Goal: Task Accomplishment & Management: Complete application form

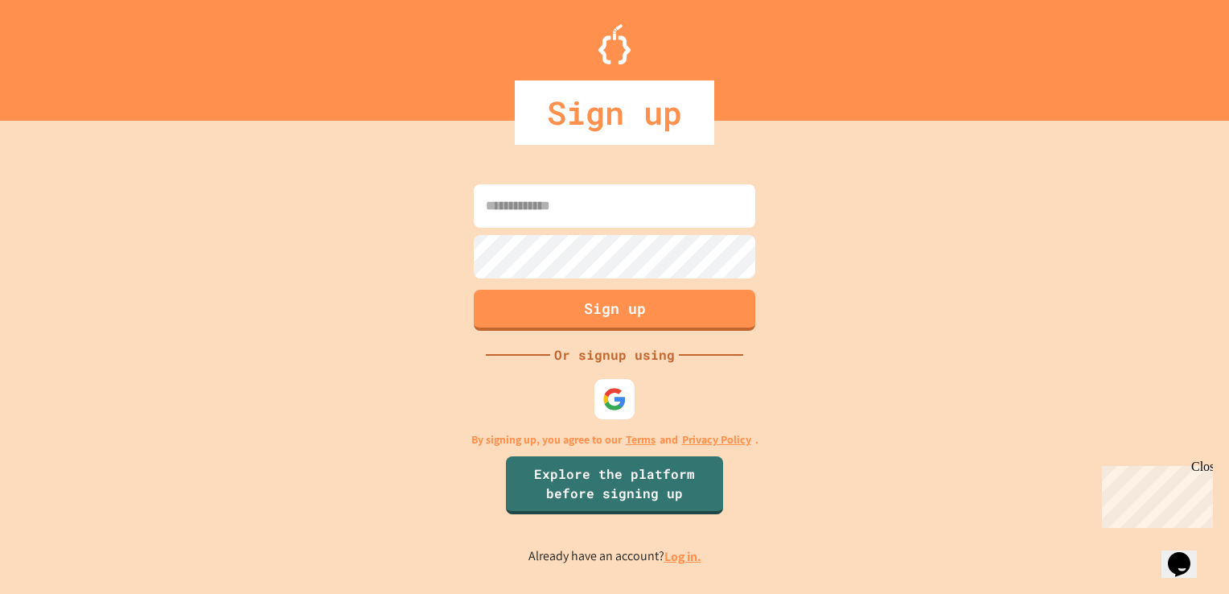
click at [557, 206] on input at bounding box center [615, 205] width 282 height 43
type input "**********"
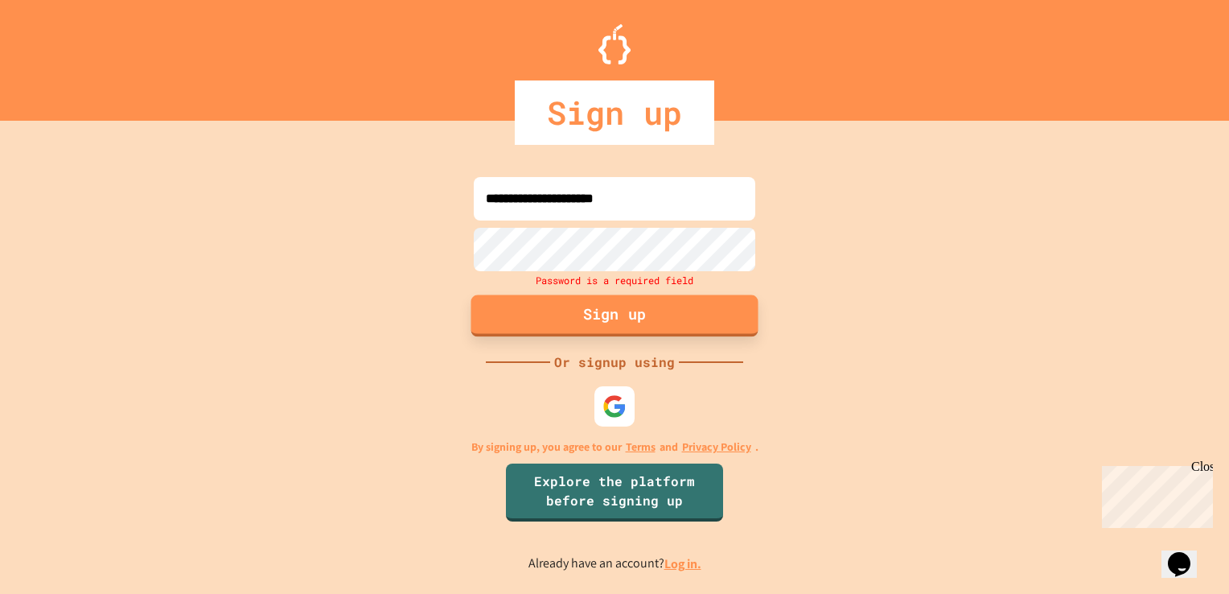
click at [608, 315] on button "Sign up" at bounding box center [614, 315] width 287 height 42
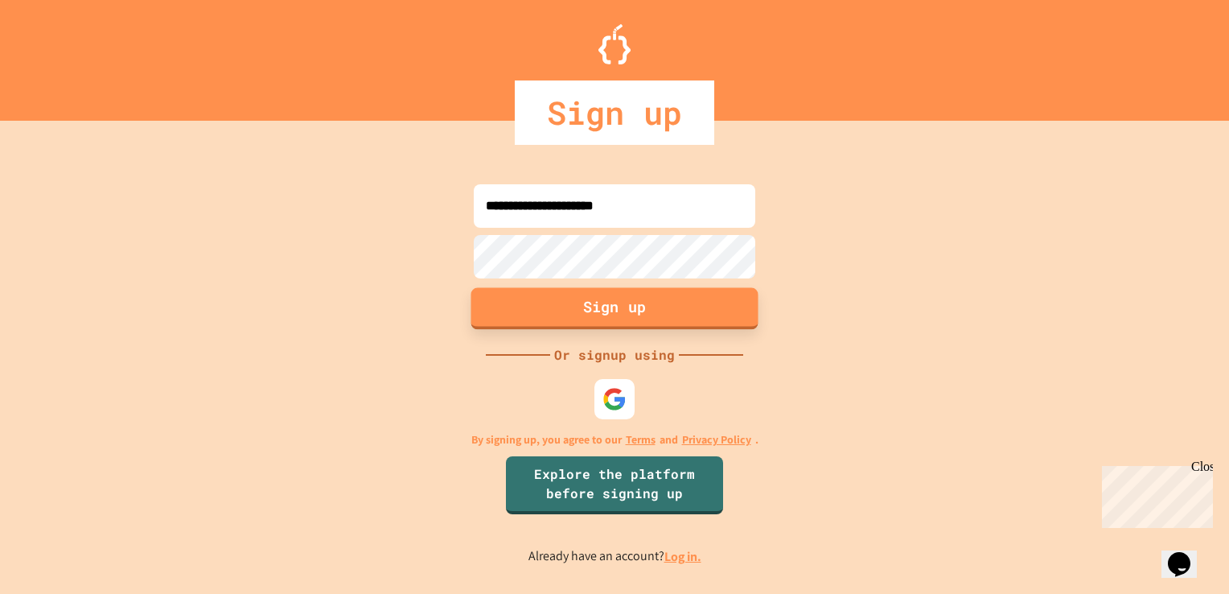
click at [680, 298] on button "Sign up" at bounding box center [614, 308] width 287 height 42
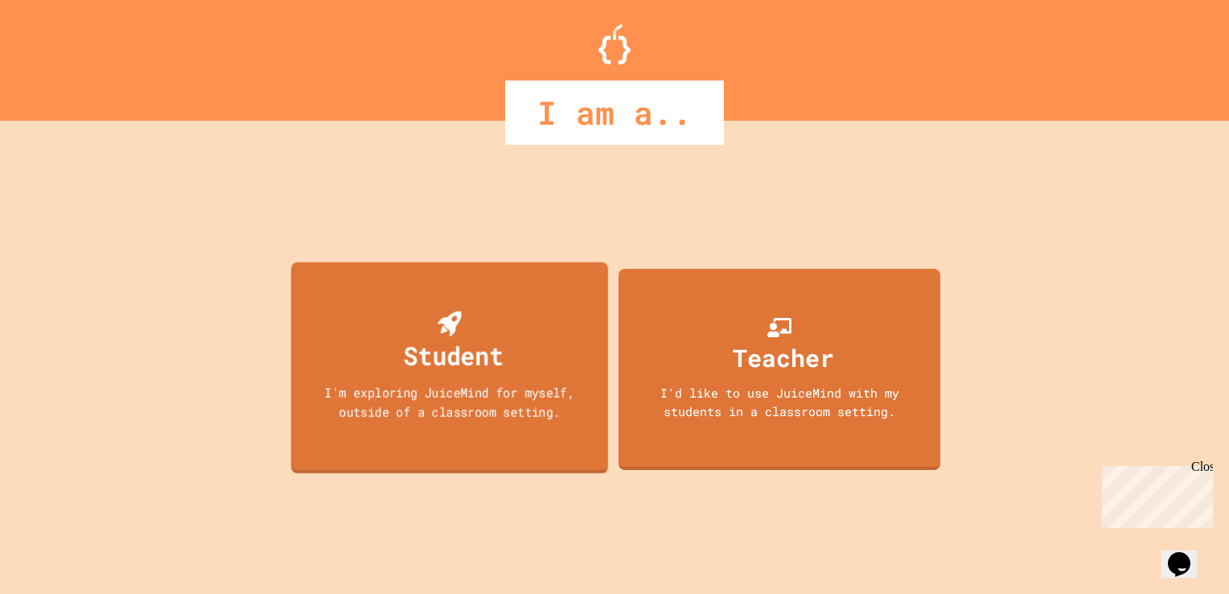
click at [492, 410] on div "I'm exploring JuiceMind for myself, outside of a classroom setting." at bounding box center [450, 402] width 286 height 38
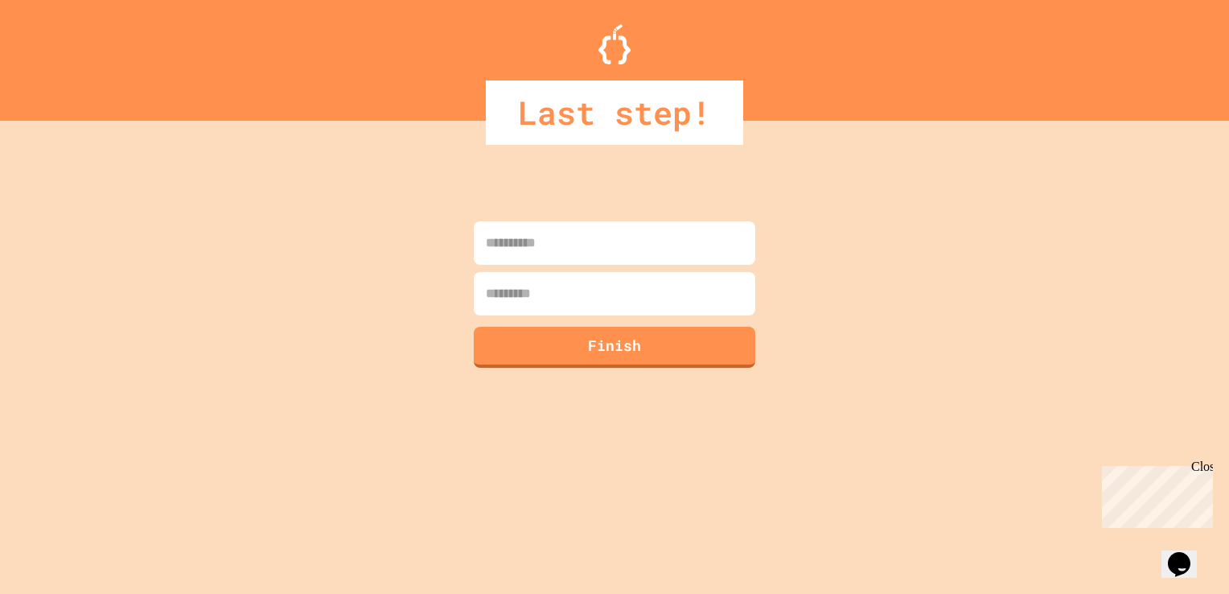
click at [595, 244] on input at bounding box center [615, 242] width 282 height 43
type input "******"
click at [533, 311] on input at bounding box center [615, 293] width 282 height 43
type input "*****"
click at [582, 362] on button "Finish" at bounding box center [614, 345] width 287 height 42
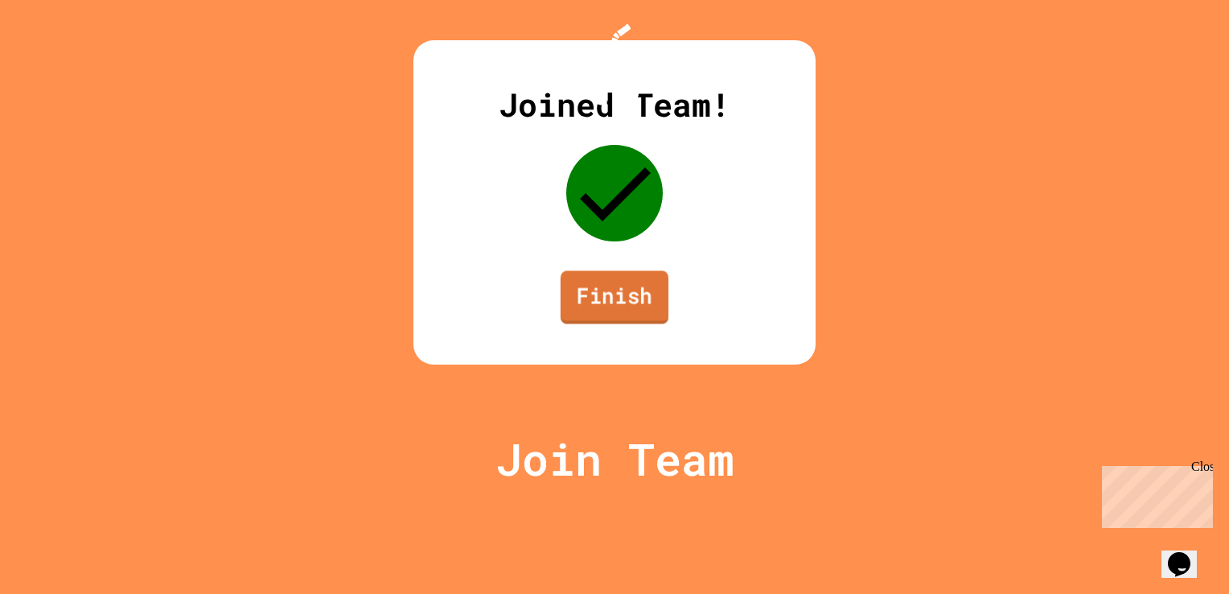
click at [625, 323] on link "Finish" at bounding box center [615, 296] width 108 height 53
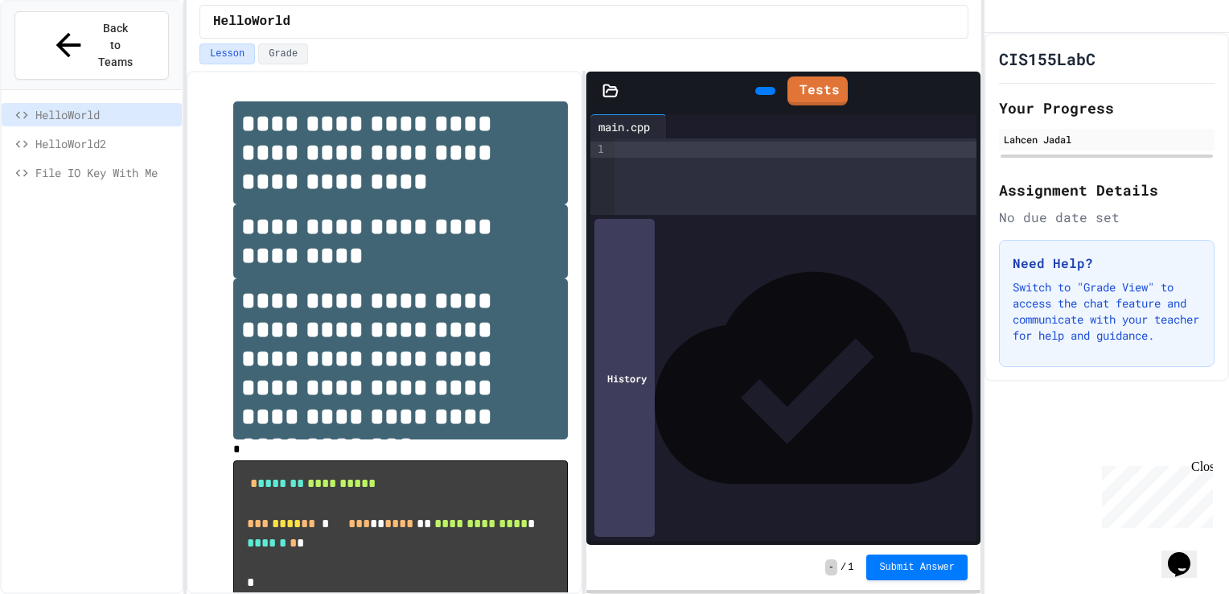
click at [640, 153] on div at bounding box center [796, 150] width 362 height 16
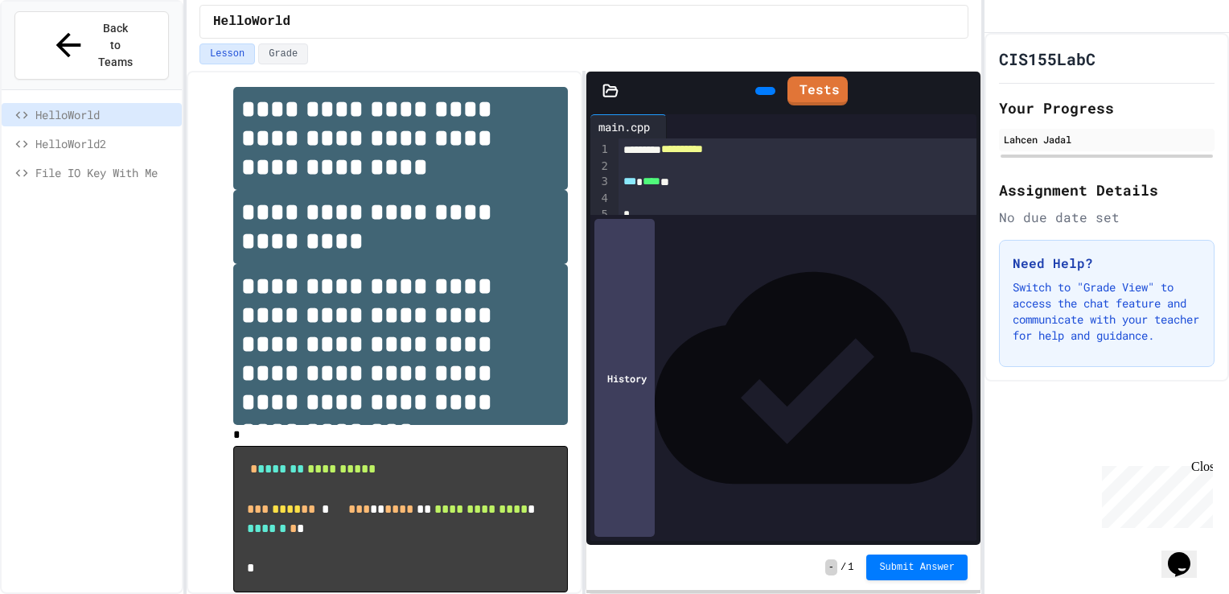
scroll to position [16, 0]
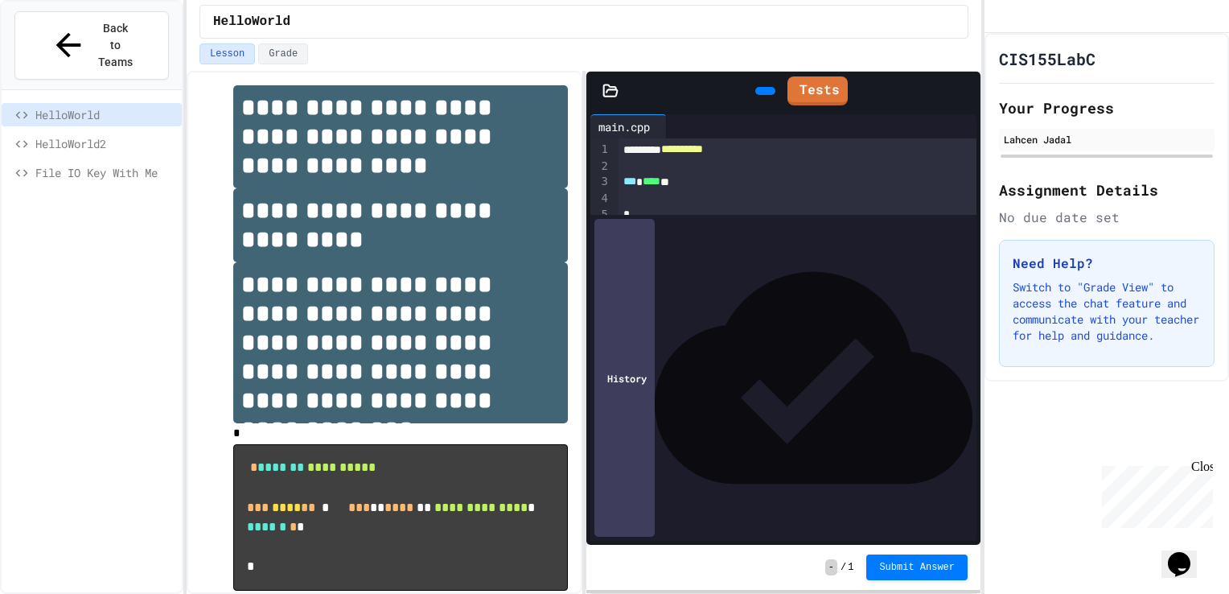
click at [763, 91] on icon at bounding box center [763, 91] width 0 height 0
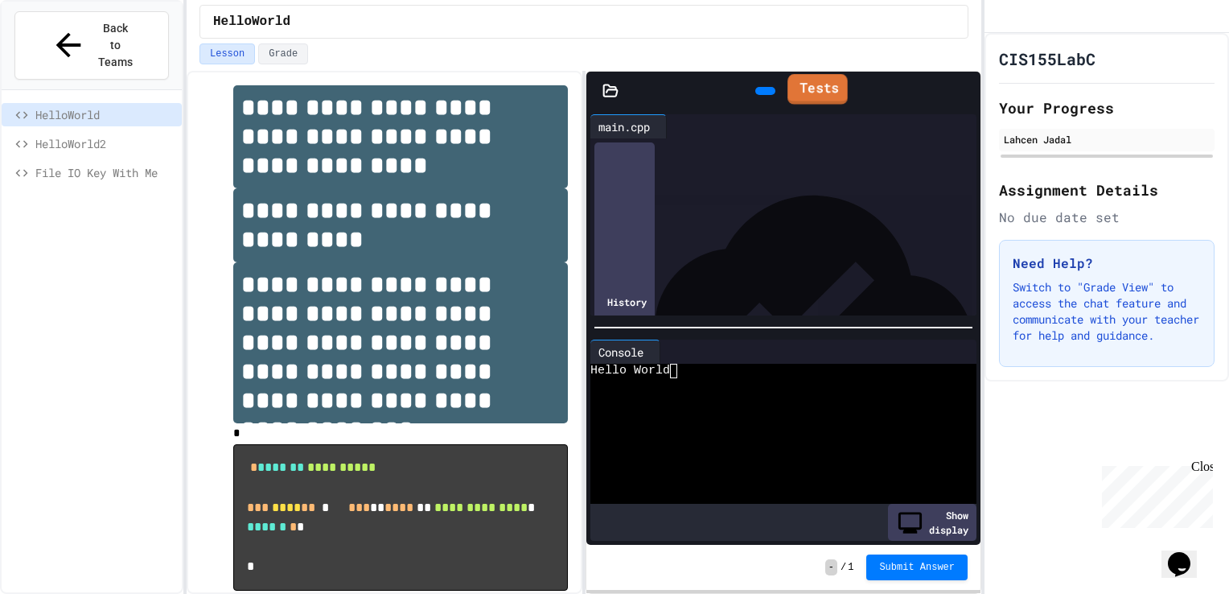
click at [829, 95] on link "Tests" at bounding box center [818, 89] width 60 height 31
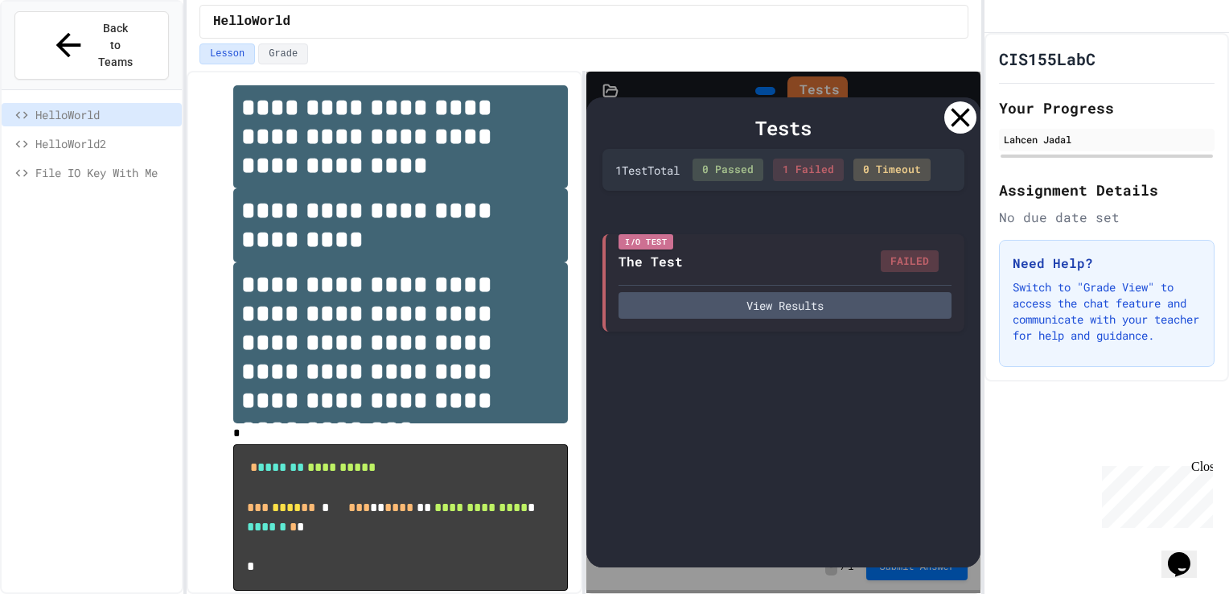
click at [969, 121] on icon at bounding box center [960, 117] width 32 height 32
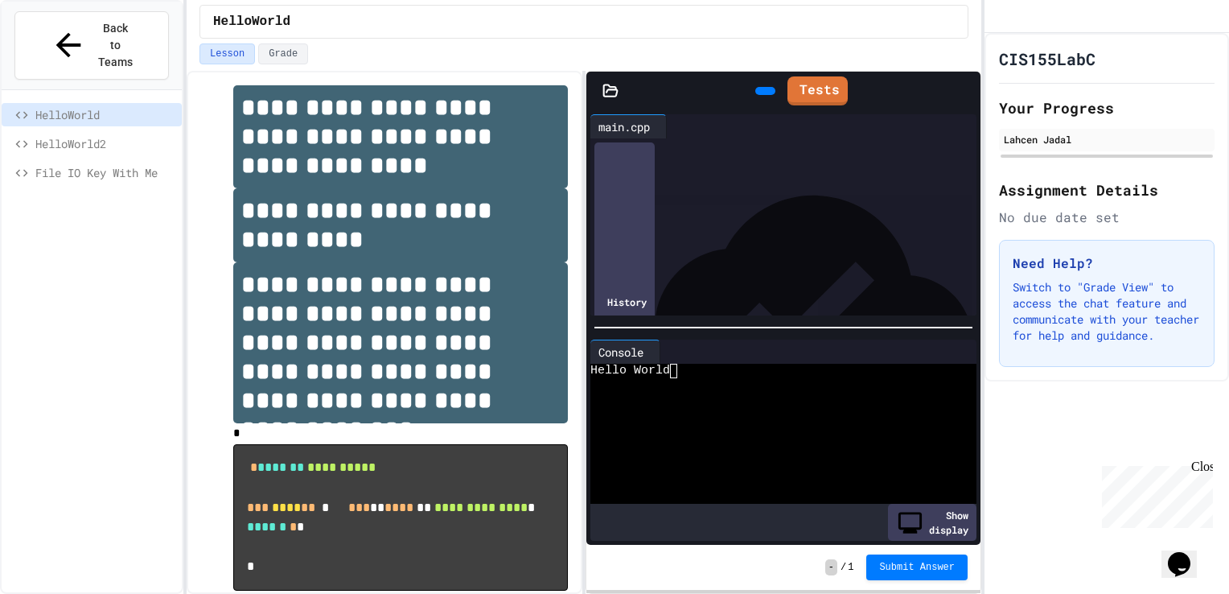
click at [633, 232] on div at bounding box center [780, 230] width 323 height 16
click at [616, 200] on div at bounding box center [796, 199] width 362 height 16
click at [615, 230] on div at bounding box center [778, 231] width 326 height 16
click at [627, 165] on div at bounding box center [796, 166] width 362 height 16
click at [611, 188] on span "⌄" at bounding box center [611, 182] width 8 height 13
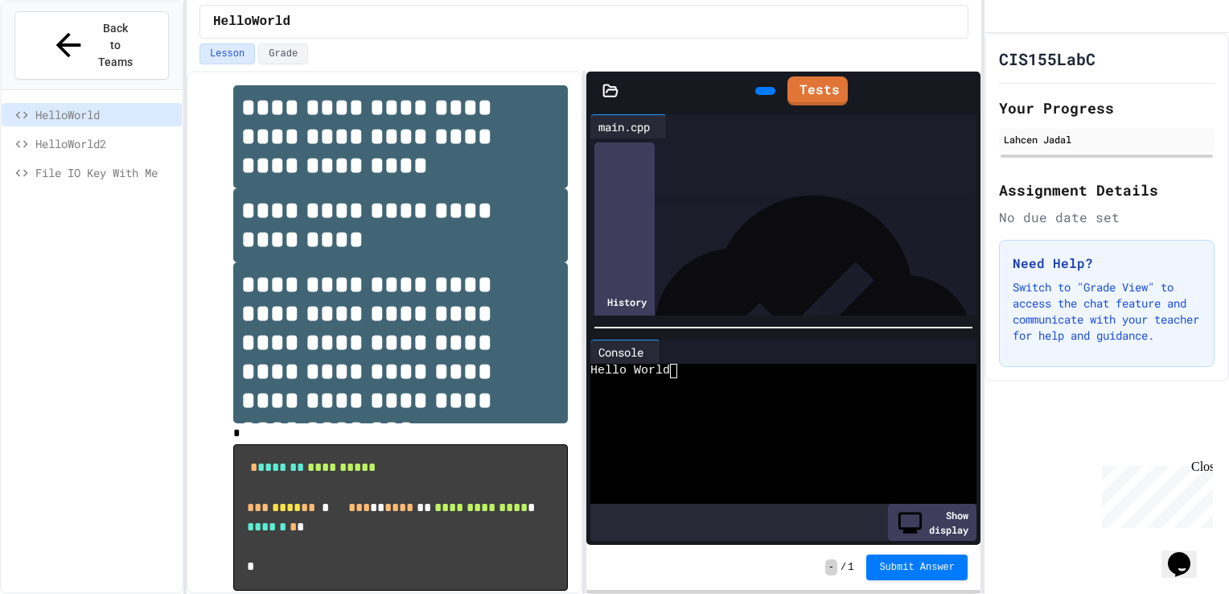
click at [611, 179] on span "›" at bounding box center [611, 182] width 8 height 13
click at [611, 186] on span "⌄" at bounding box center [611, 182] width 8 height 13
click at [631, 185] on span "*" at bounding box center [632, 181] width 10 height 13
click at [763, 91] on icon at bounding box center [763, 91] width 0 height 0
click at [796, 88] on icon at bounding box center [796, 88] width 0 height 0
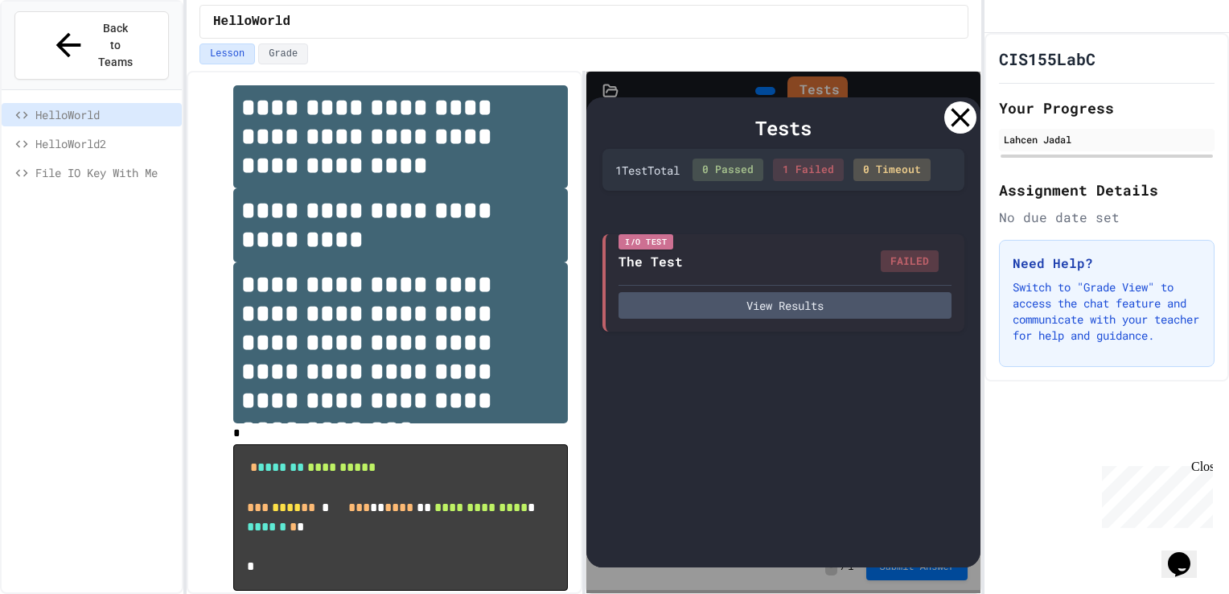
click at [953, 127] on div at bounding box center [960, 117] width 32 height 32
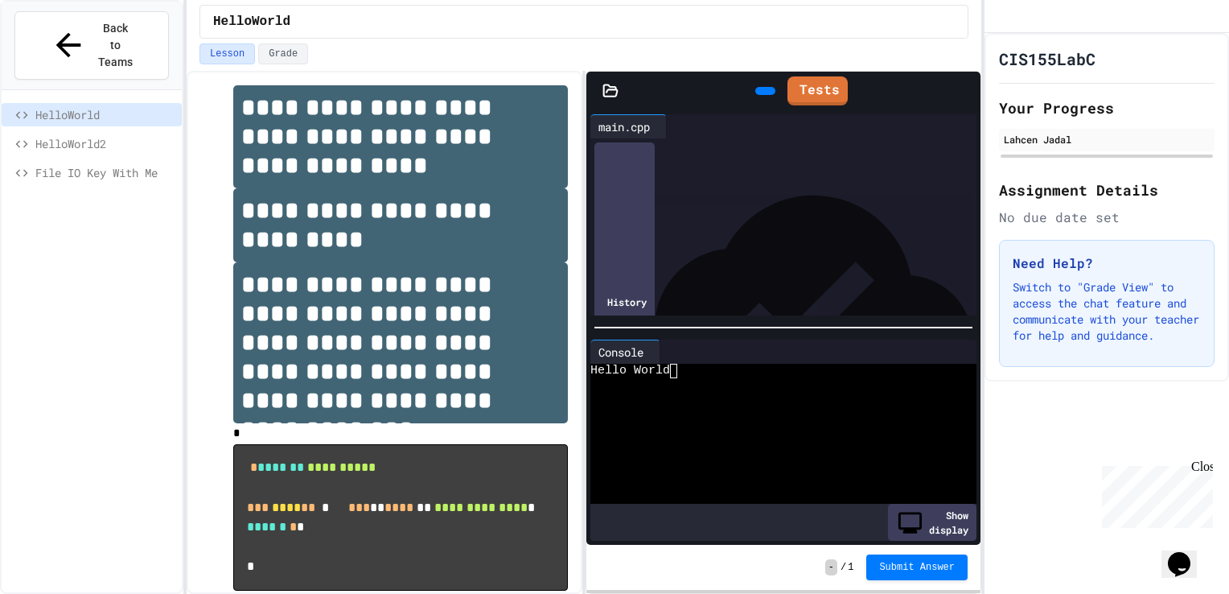
click at [628, 198] on div "**********" at bounding box center [784, 199] width 338 height 17
click at [796, 593] on div at bounding box center [614, 595] width 1229 height 0
click at [634, 183] on div "*" at bounding box center [784, 183] width 338 height 17
click at [634, 183] on div "* *" at bounding box center [784, 183] width 338 height 17
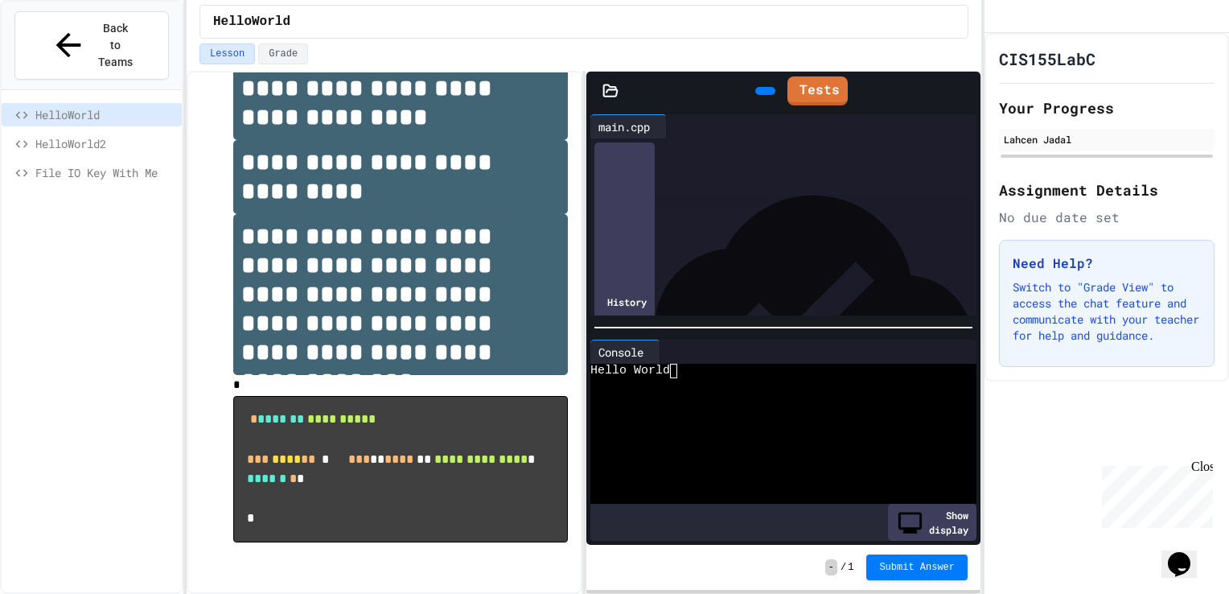
scroll to position [166, 0]
drag, startPoint x: 645, startPoint y: 240, endPoint x: 610, endPoint y: 179, distance: 70.6
click at [610, 138] on div "**********" at bounding box center [783, 138] width 386 height 0
click at [806, 193] on div "**********" at bounding box center [784, 199] width 338 height 17
click at [770, 95] on icon at bounding box center [774, 100] width 9 height 11
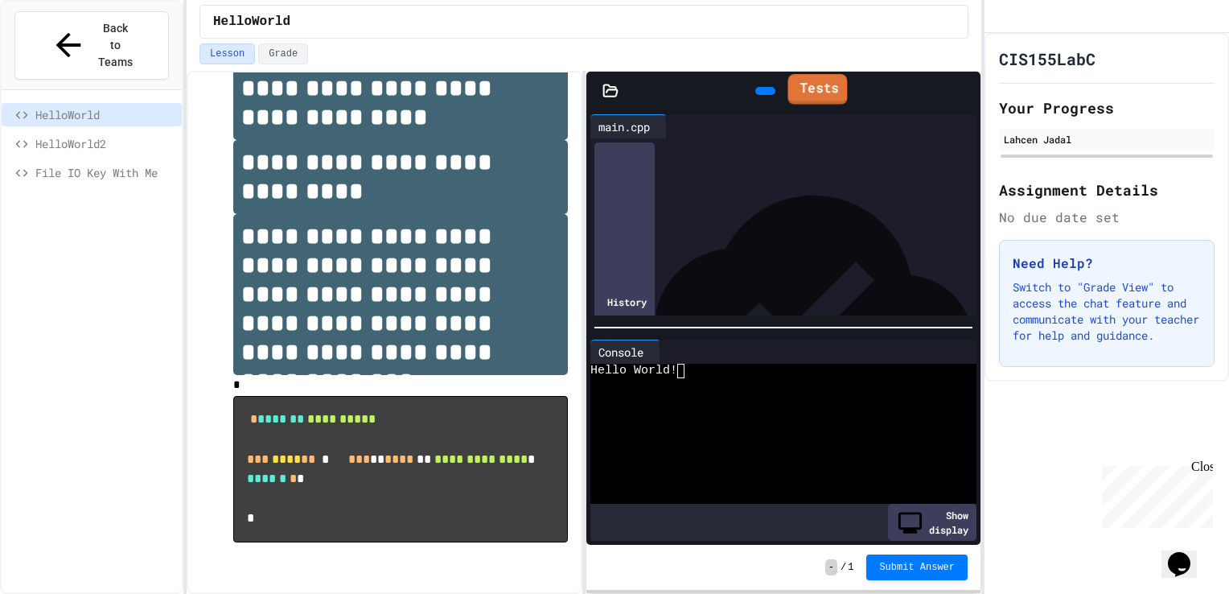
click at [807, 81] on link "Tests" at bounding box center [818, 89] width 60 height 31
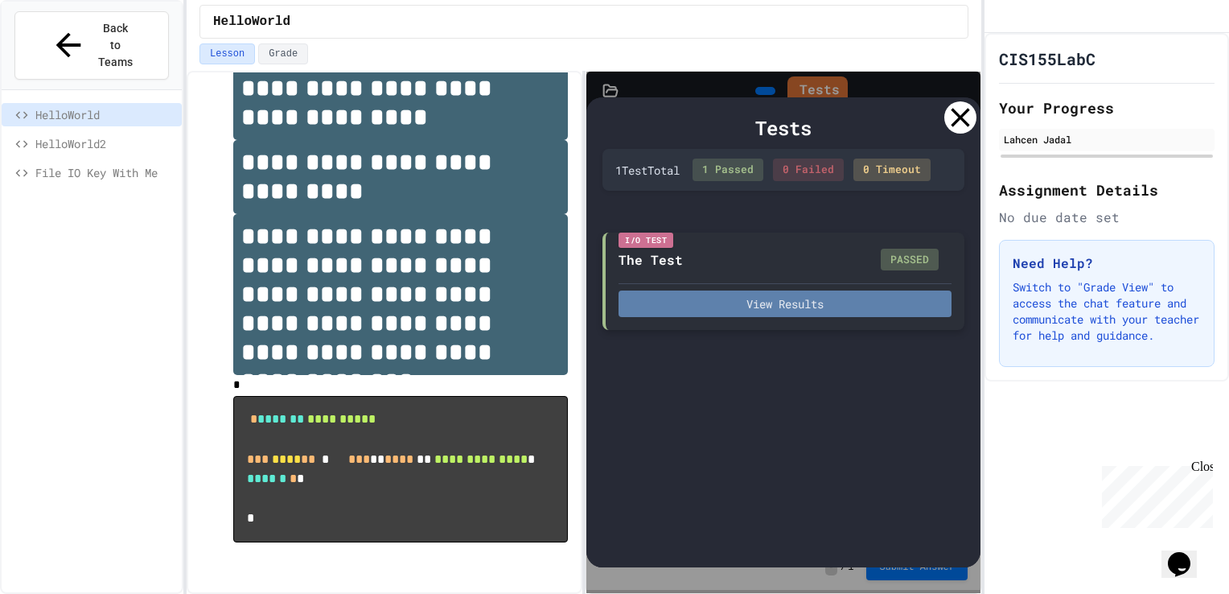
click at [780, 304] on button "View Results" at bounding box center [785, 303] width 333 height 27
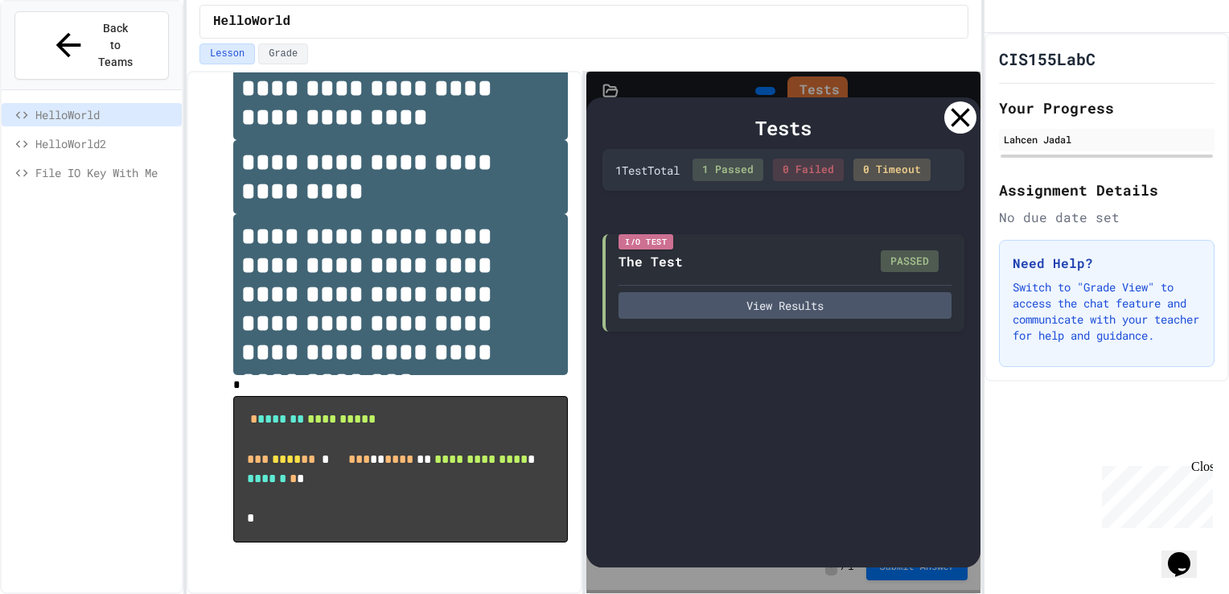
click at [948, 121] on div at bounding box center [960, 117] width 32 height 32
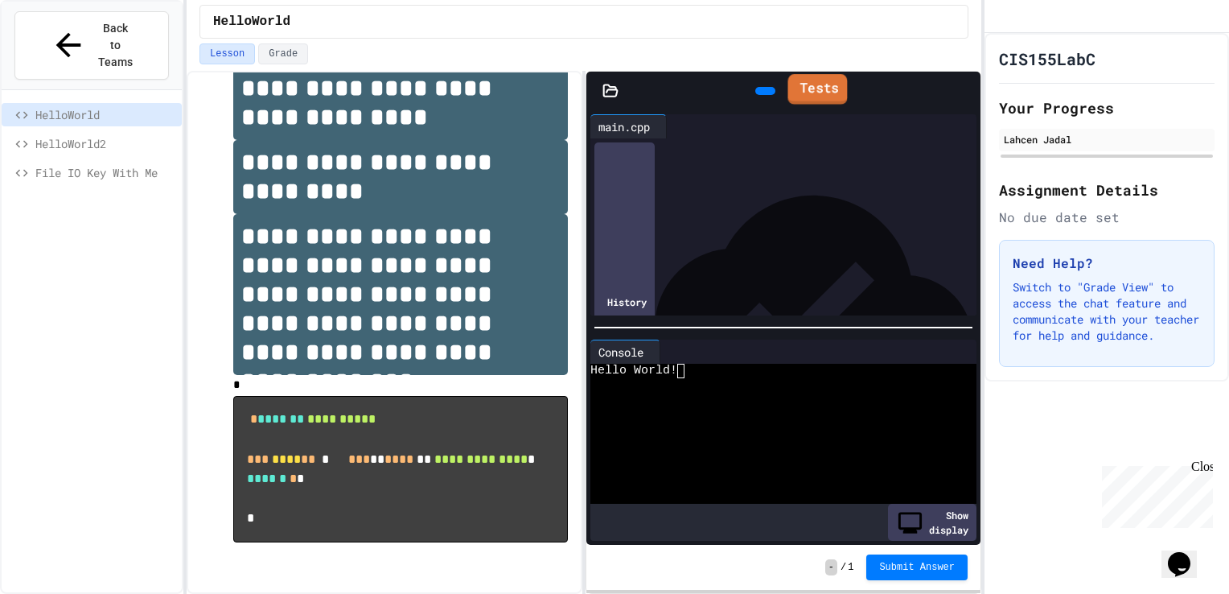
click at [808, 86] on link "Tests" at bounding box center [818, 89] width 60 height 31
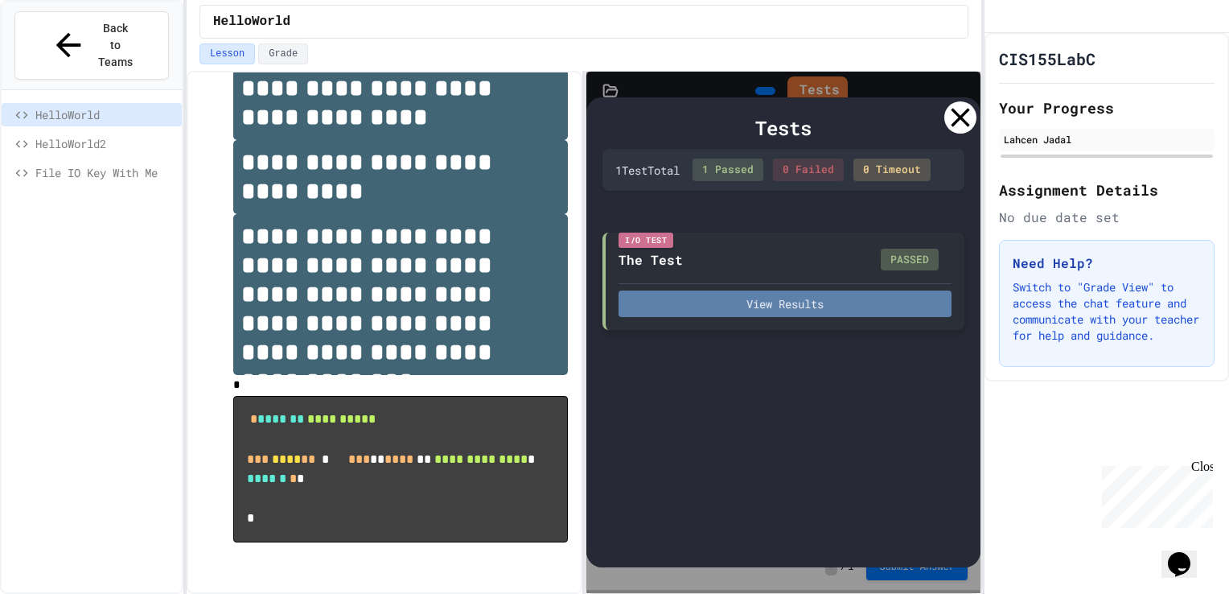
click at [759, 302] on button "View Results" at bounding box center [785, 303] width 333 height 27
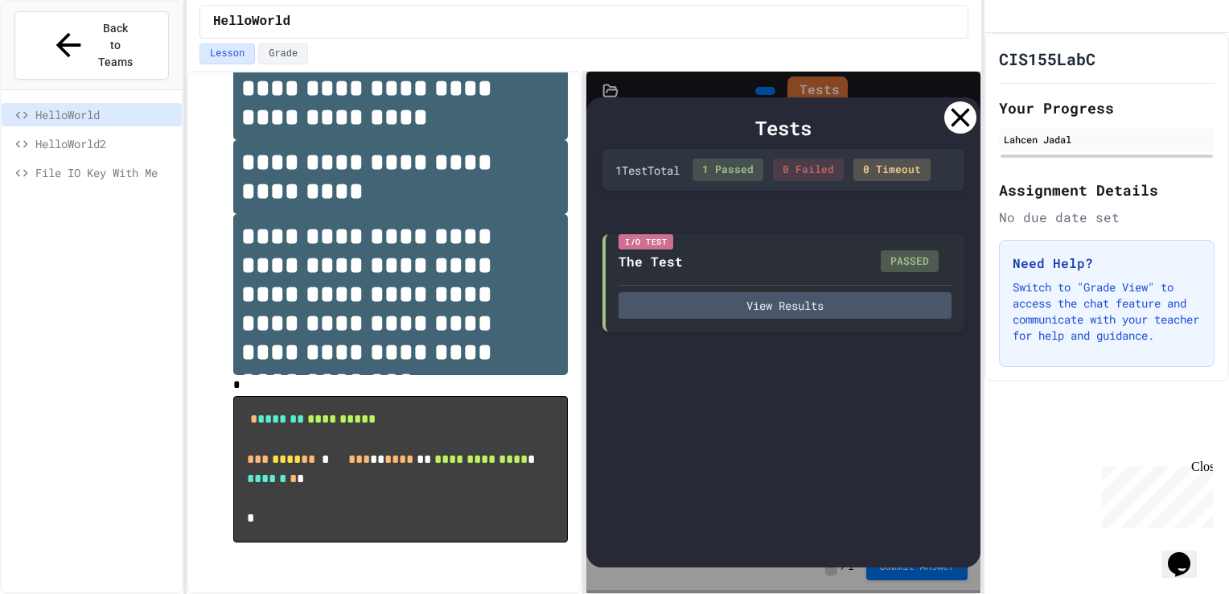
drag, startPoint x: 830, startPoint y: 177, endPoint x: 835, endPoint y: 204, distance: 27.8
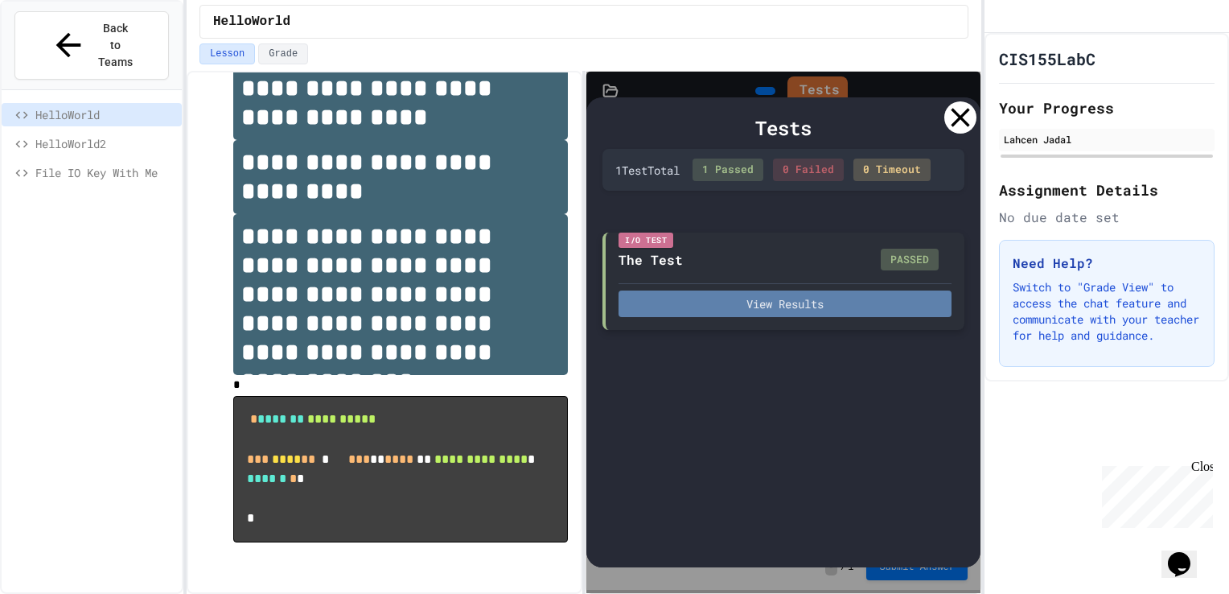
click at [838, 304] on button "View Results" at bounding box center [785, 303] width 333 height 27
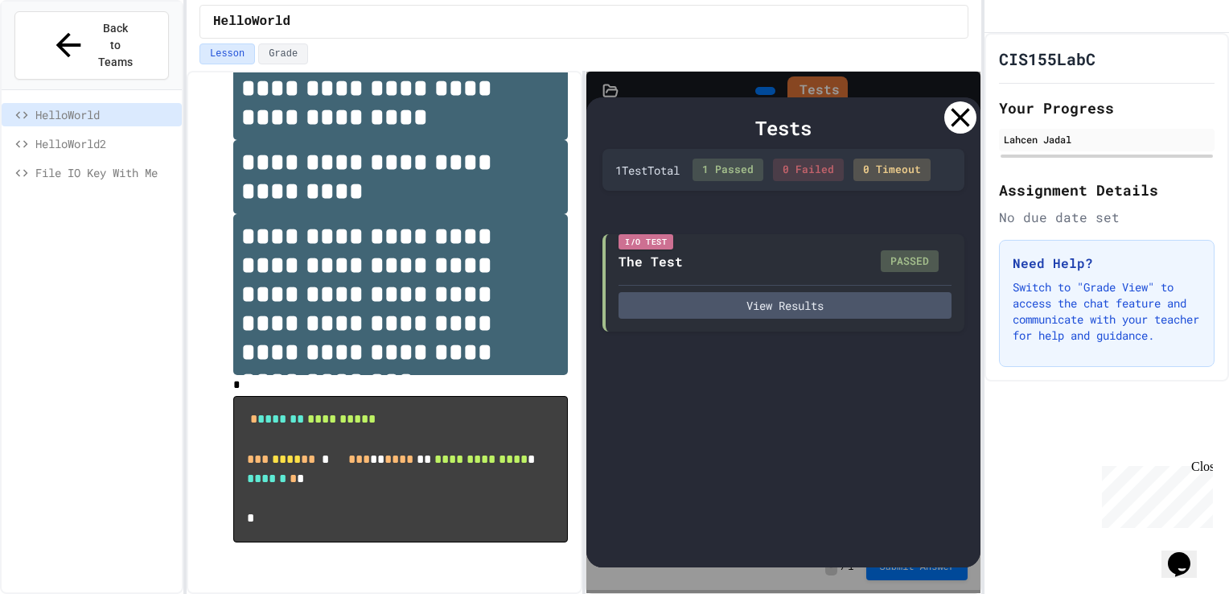
click at [964, 118] on icon at bounding box center [960, 117] width 32 height 32
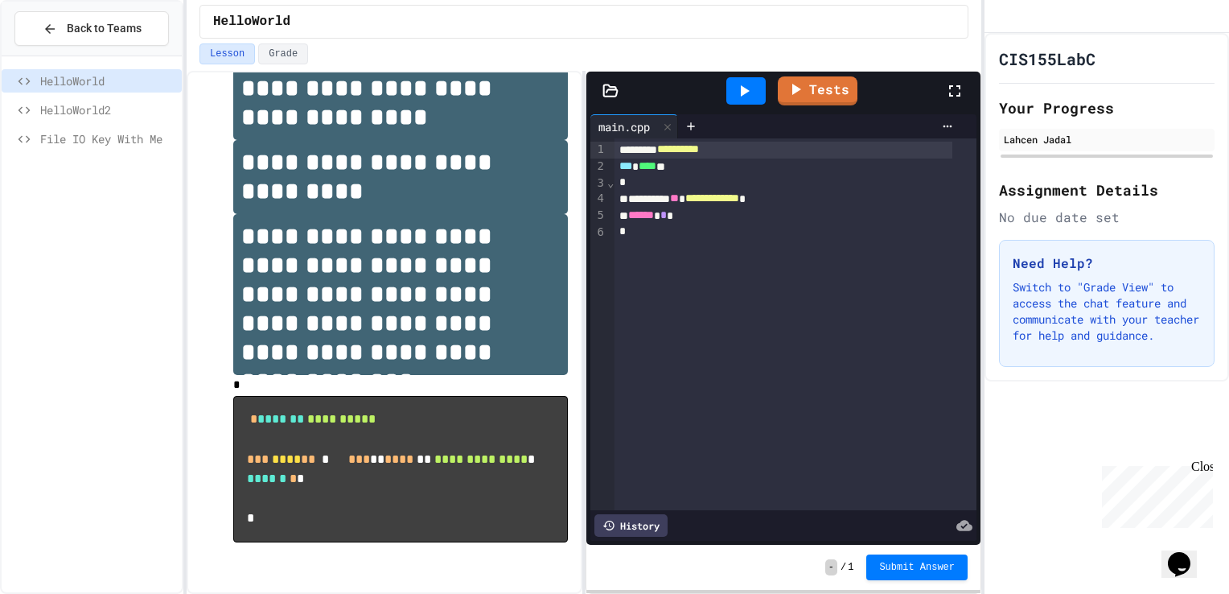
scroll to position [166, 0]
